Goal: Find specific page/section: Find specific page/section

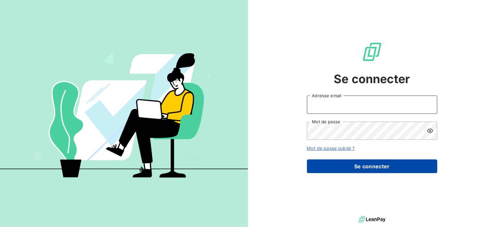
type input "[EMAIL_ADDRESS][DOMAIN_NAME]"
click at [333, 161] on button "Se connecter" at bounding box center [372, 166] width 130 height 14
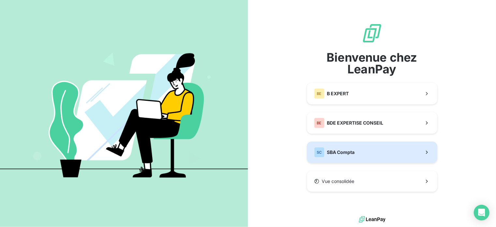
click at [354, 150] on span "SBA Compta" at bounding box center [341, 152] width 28 height 7
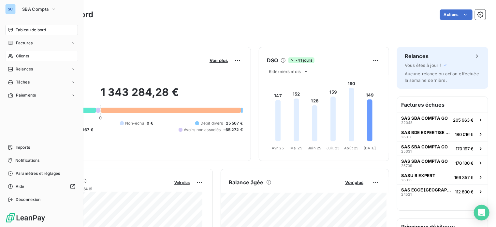
click at [26, 54] on span "Clients" at bounding box center [22, 56] width 13 height 6
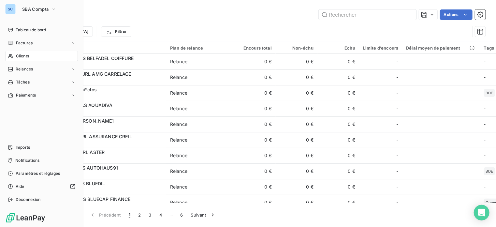
click at [26, 54] on span "Clients" at bounding box center [22, 56] width 13 height 6
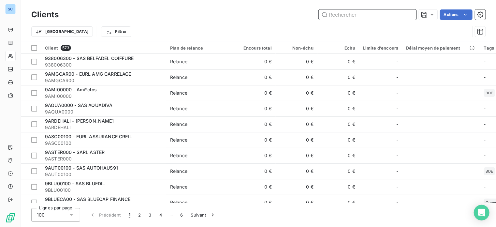
click at [339, 15] on input "text" at bounding box center [368, 14] width 98 height 10
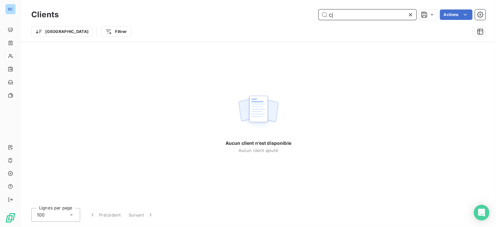
type input "c"
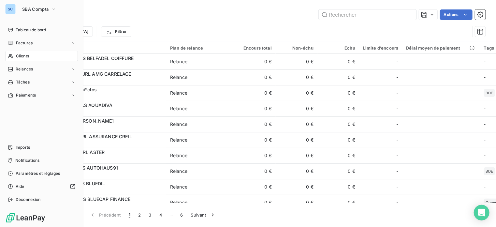
click at [8, 9] on div "SC" at bounding box center [10, 9] width 10 height 10
click at [40, 7] on span "SBA Compta" at bounding box center [35, 9] width 26 height 5
